Goal: Task Accomplishment & Management: Manage account settings

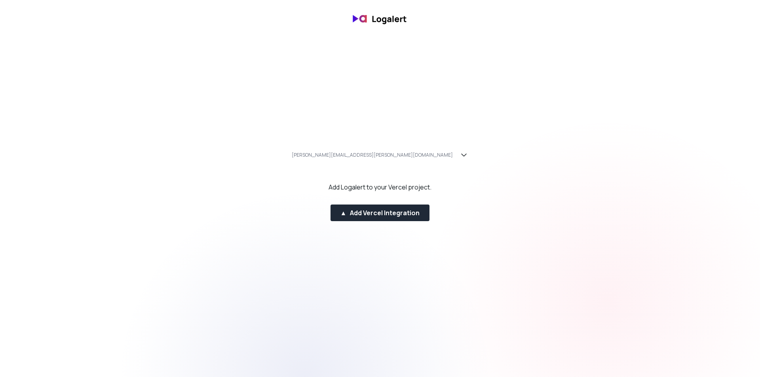
click at [370, 17] on img at bounding box center [379, 19] width 63 height 19
click at [459, 155] on icon "button" at bounding box center [464, 155] width 10 height 10
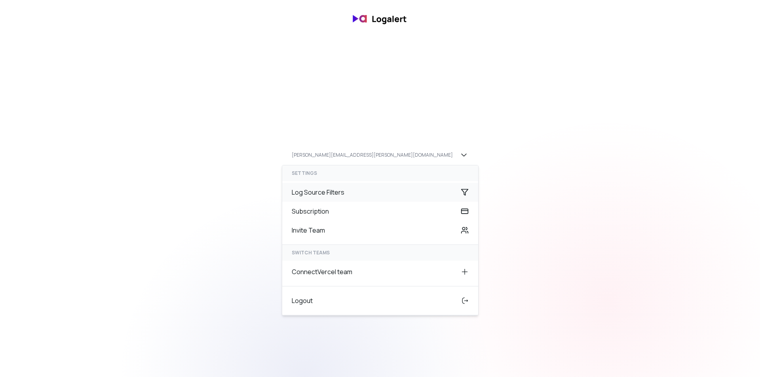
click at [389, 191] on div "Log Source Filters" at bounding box center [380, 192] width 196 height 19
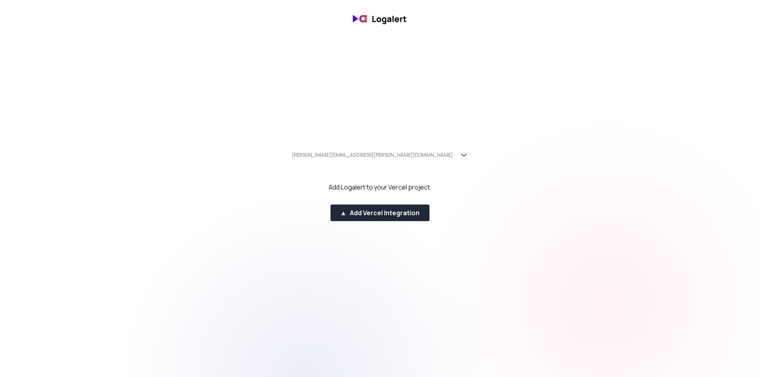
click at [387, 18] on img at bounding box center [379, 19] width 63 height 19
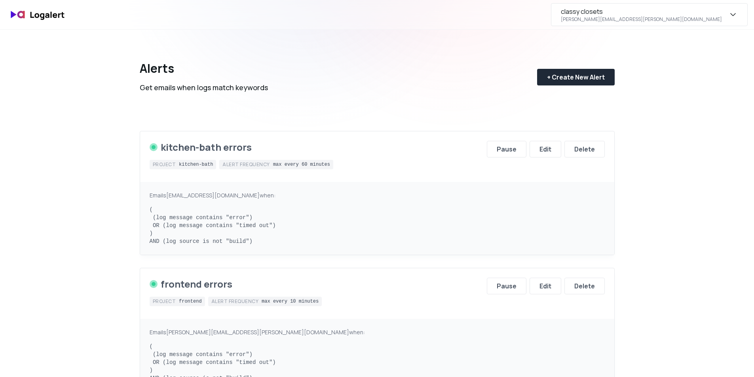
click at [732, 17] on icon "button" at bounding box center [733, 15] width 10 height 10
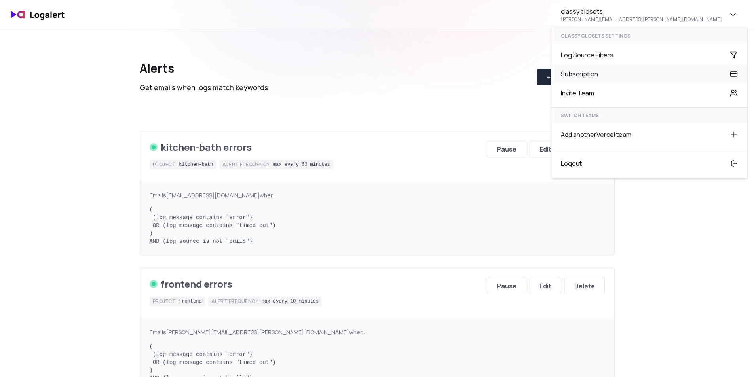
click at [656, 74] on div "Subscription" at bounding box center [649, 74] width 196 height 19
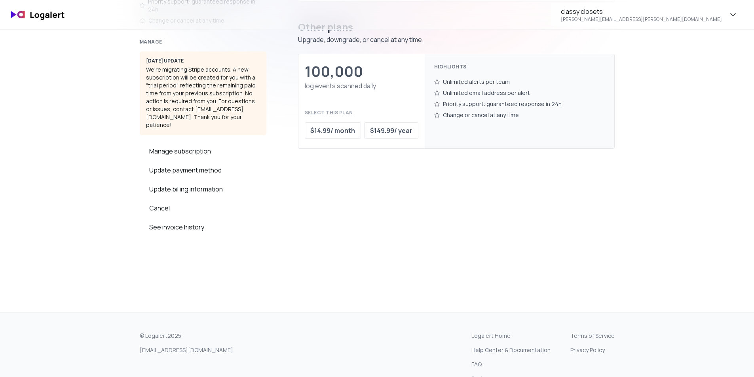
scroll to position [238, 0]
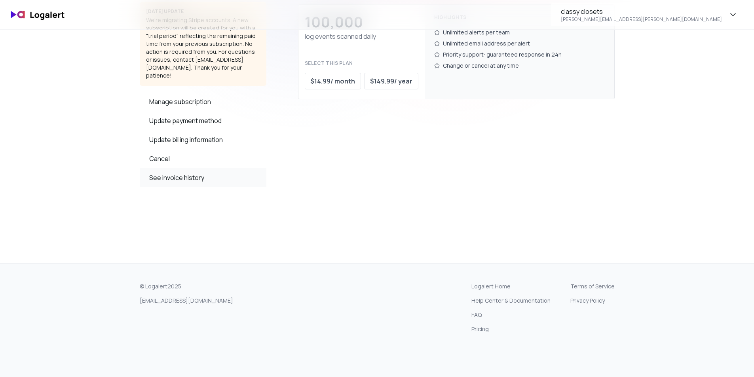
click at [177, 168] on div "See invoice history" at bounding box center [203, 177] width 127 height 19
